Goal: Check status: Check status

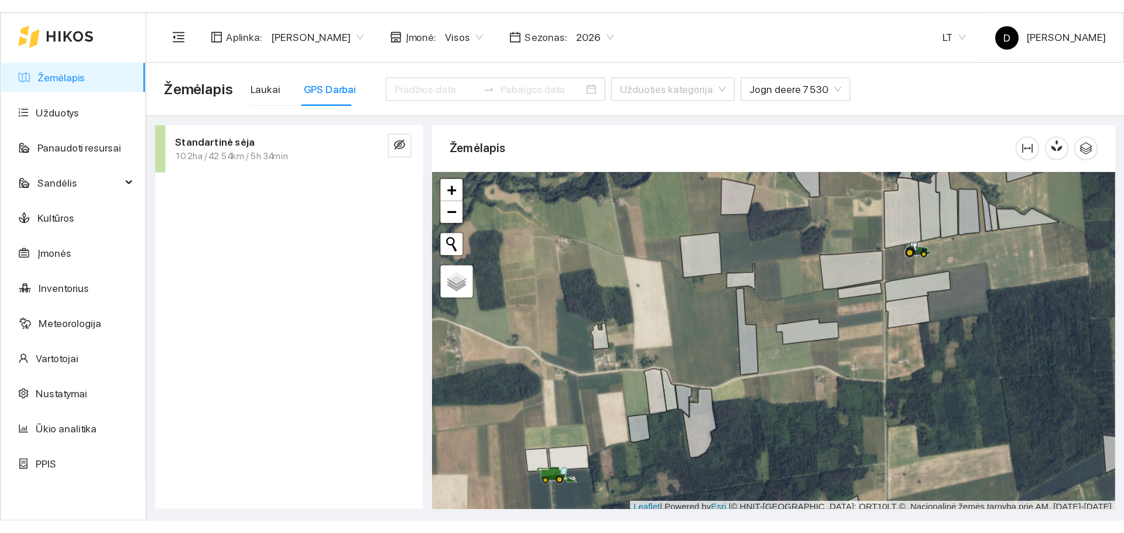
scroll to position [3, 0]
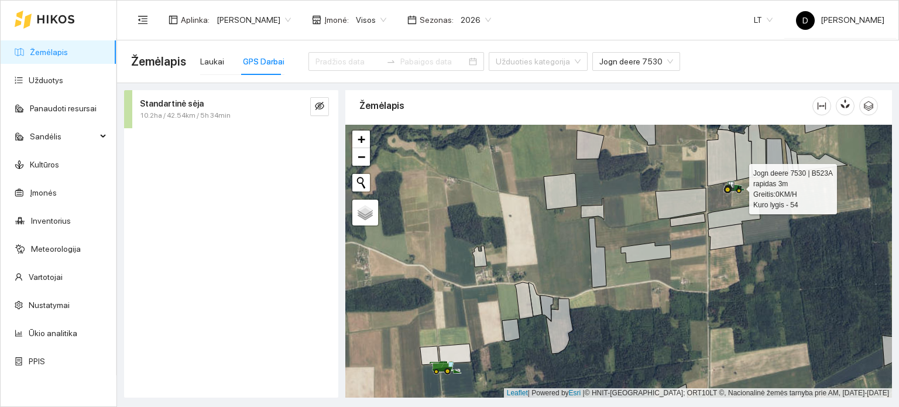
click at [730, 184] on icon at bounding box center [735, 185] width 20 height 9
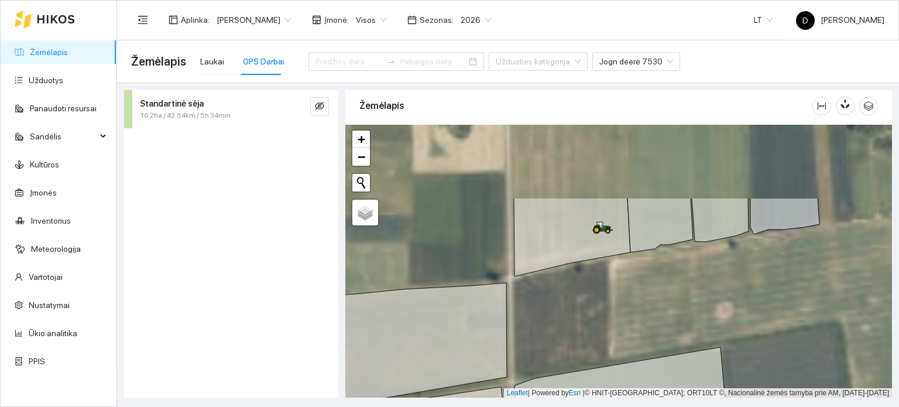
drag, startPoint x: 745, startPoint y: 196, endPoint x: 581, endPoint y: 314, distance: 202.6
click at [581, 314] on div at bounding box center [618, 261] width 547 height 273
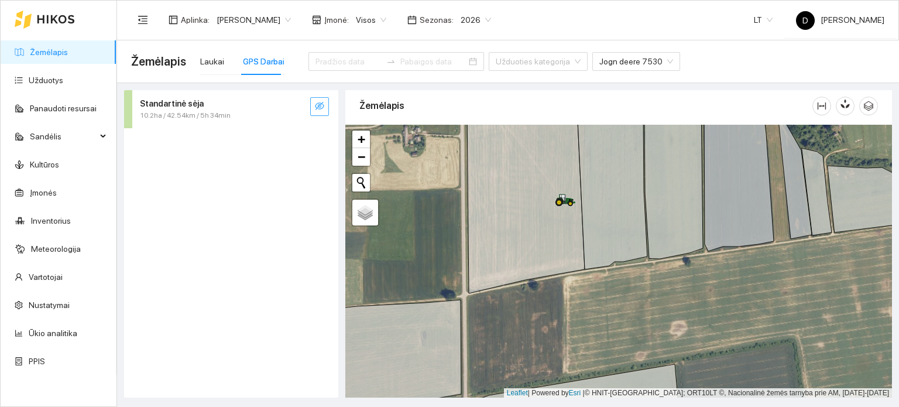
click at [326, 100] on button "button" at bounding box center [319, 106] width 19 height 19
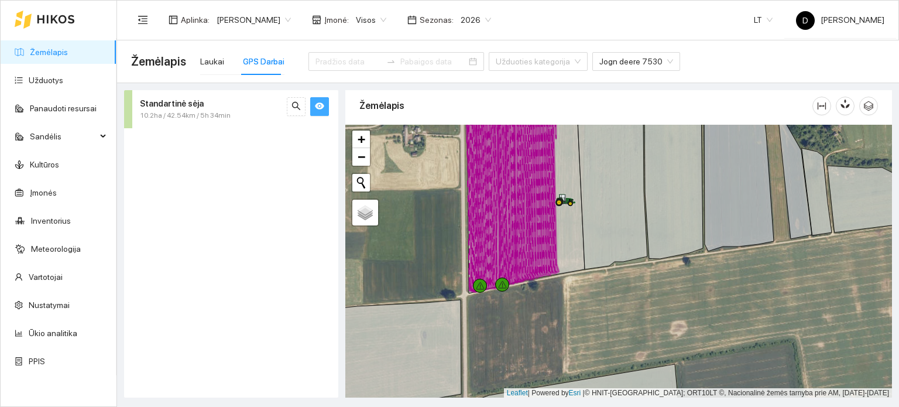
click at [326, 100] on button "button" at bounding box center [319, 106] width 19 height 19
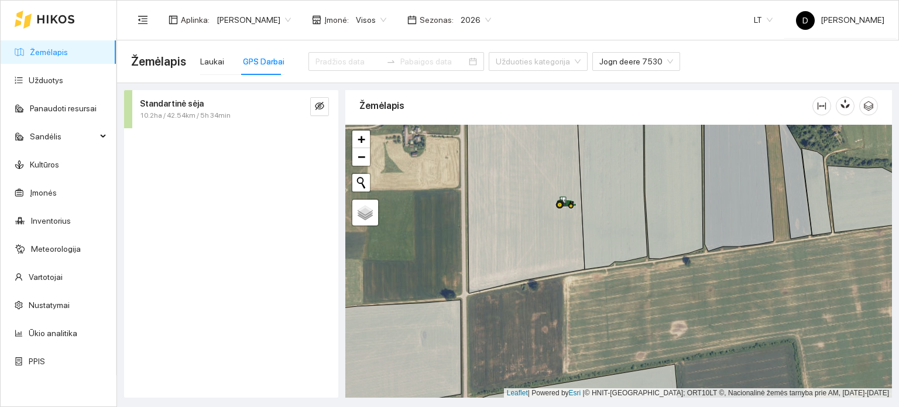
click at [203, 116] on span "10.2ha / 42.54km / 5h 34min" at bounding box center [185, 115] width 91 height 11
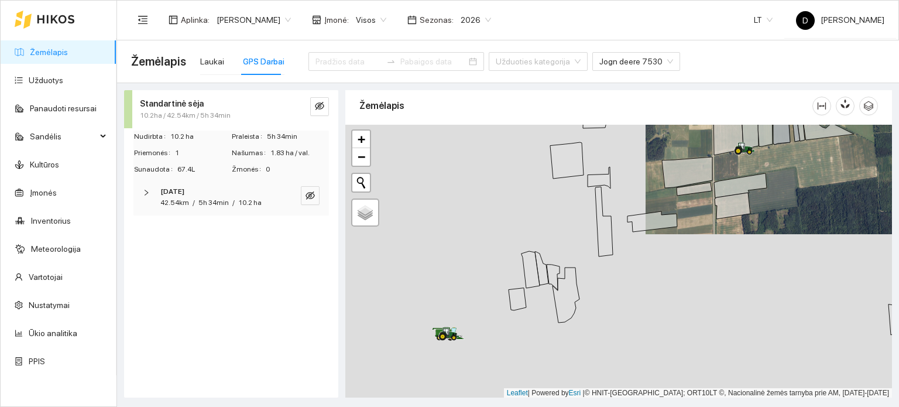
drag, startPoint x: 531, startPoint y: 290, endPoint x: 771, endPoint y: 180, distance: 264.3
click at [750, 193] on icon at bounding box center [733, 206] width 36 height 26
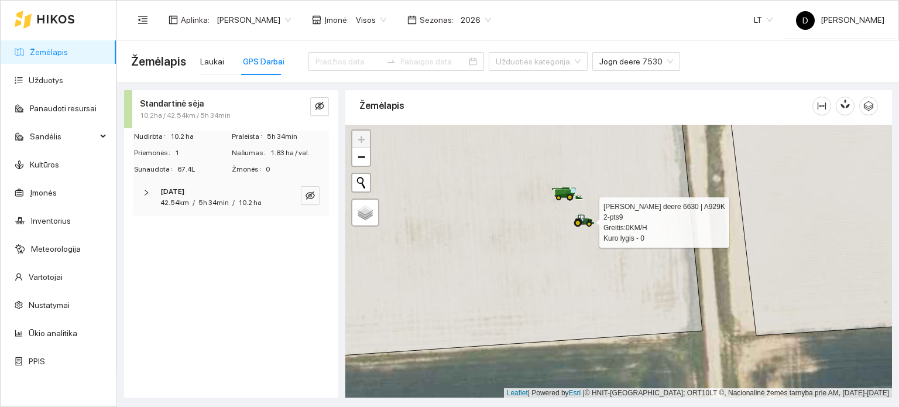
click at [579, 220] on icon at bounding box center [578, 223] width 8 height 8
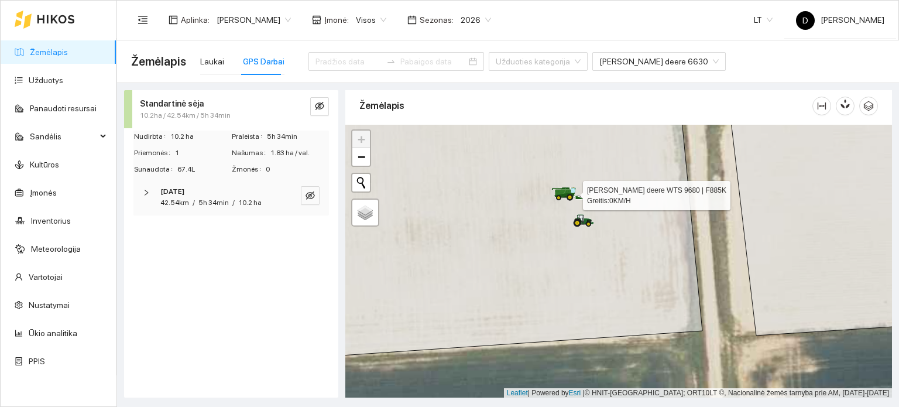
click at [564, 188] on icon at bounding box center [563, 188] width 5 height 2
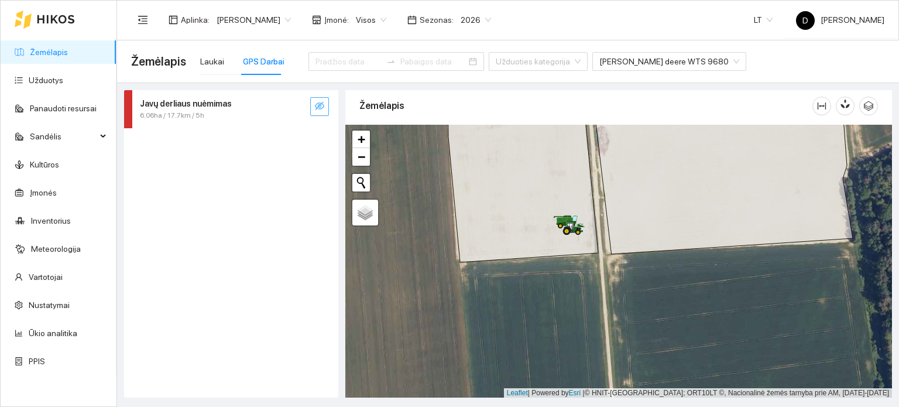
click at [314, 104] on button "button" at bounding box center [319, 106] width 19 height 19
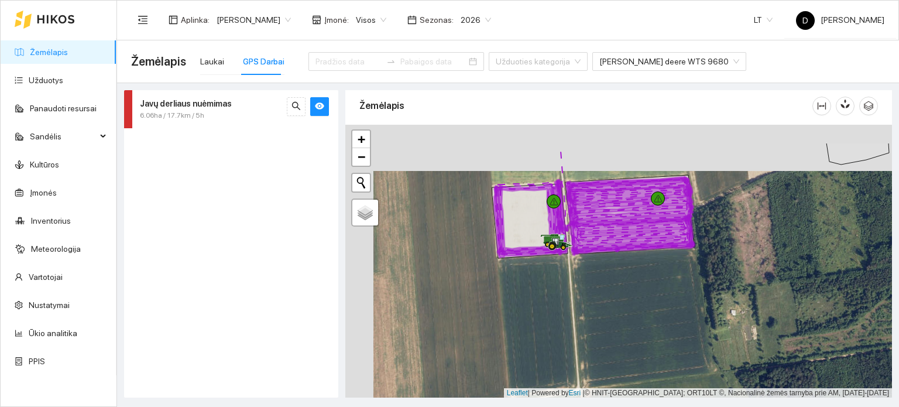
drag, startPoint x: 602, startPoint y: 249, endPoint x: 622, endPoint y: 290, distance: 45.8
click at [622, 290] on div at bounding box center [618, 261] width 547 height 273
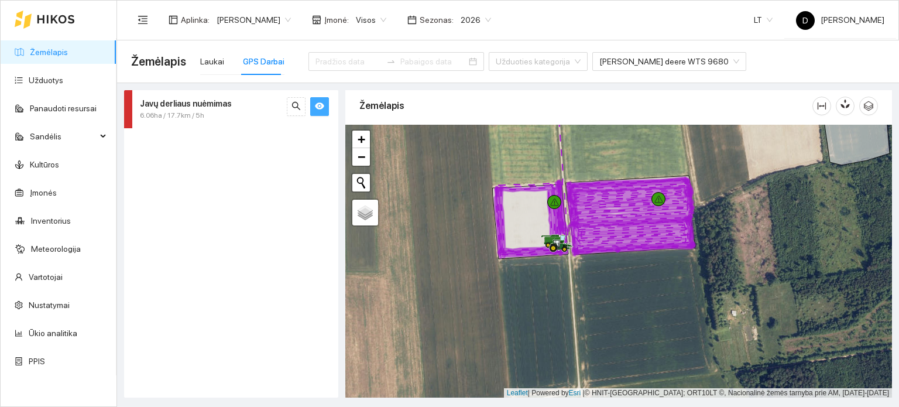
click at [321, 100] on button "button" at bounding box center [319, 106] width 19 height 19
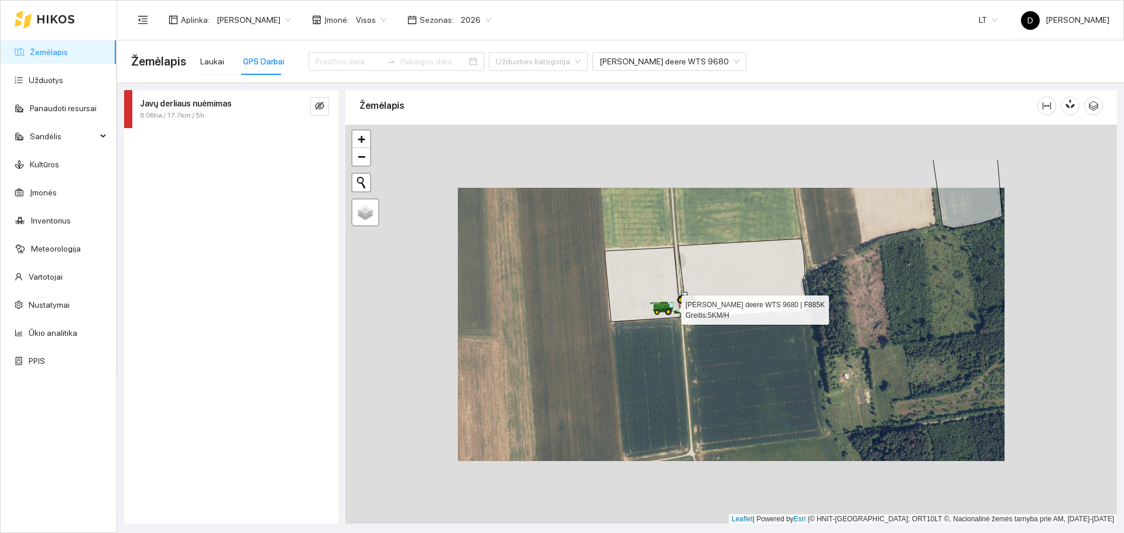
scroll to position [4, 0]
